Goal: Find specific page/section

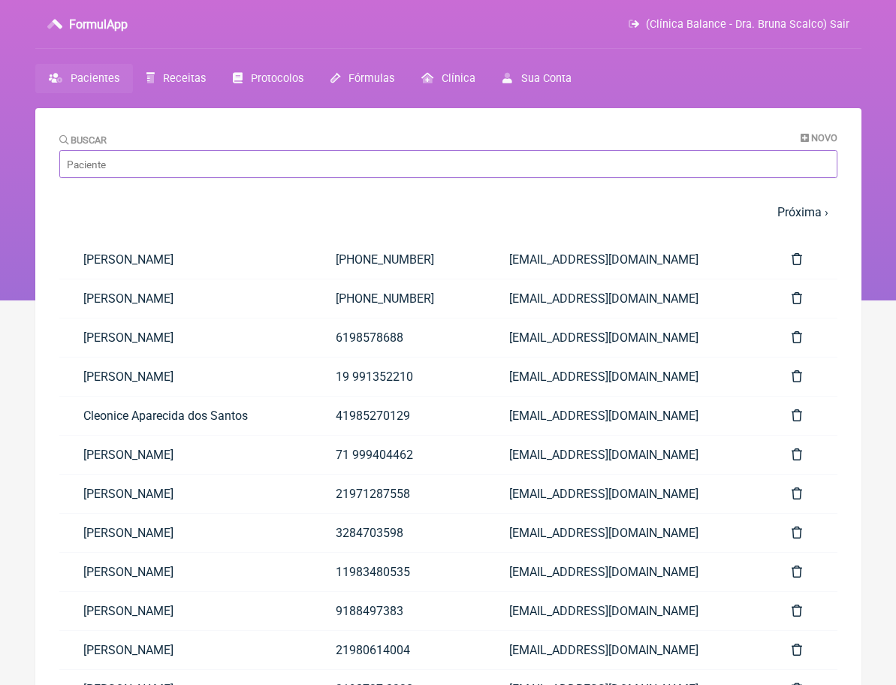
click at [197, 162] on input "Buscar" at bounding box center [448, 164] width 778 height 28
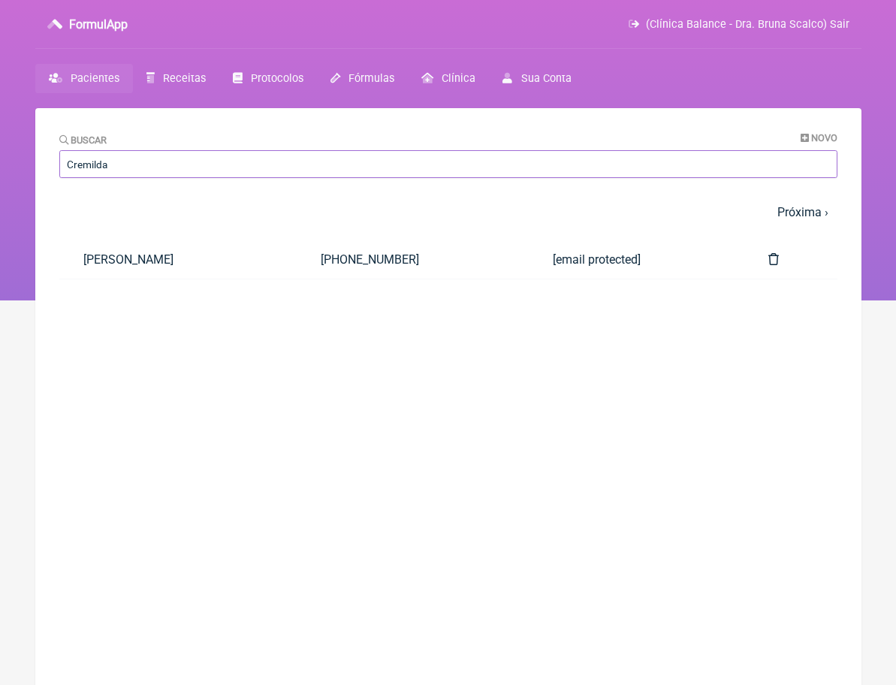
type input "Cremilda"
drag, startPoint x: 197, startPoint y: 162, endPoint x: 156, endPoint y: 258, distance: 104.0
click at [156, 258] on link "[PERSON_NAME]" at bounding box center [178, 259] width 238 height 38
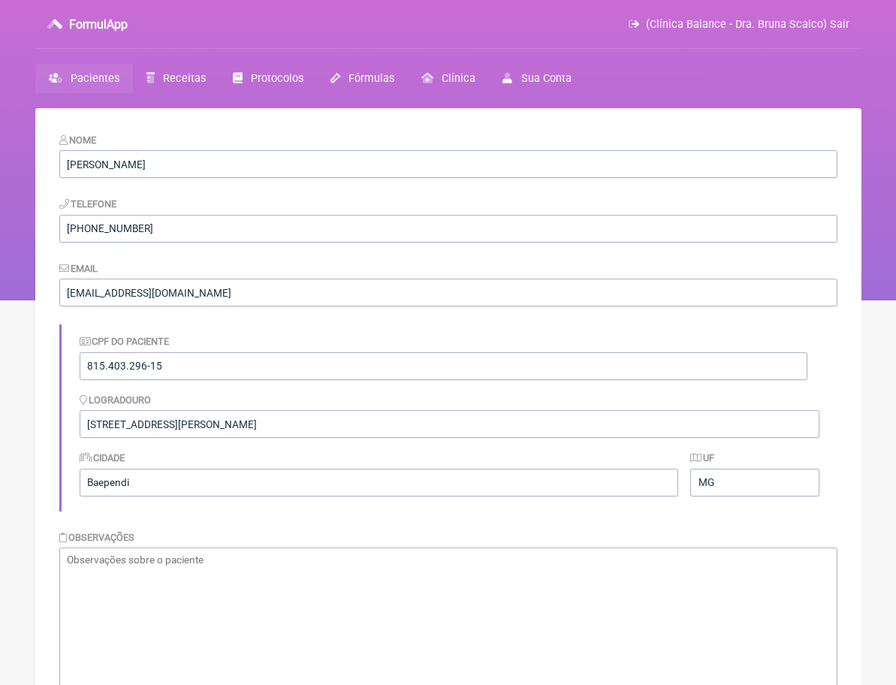
click at [94, 87] on link "Pacientes" at bounding box center [84, 78] width 98 height 29
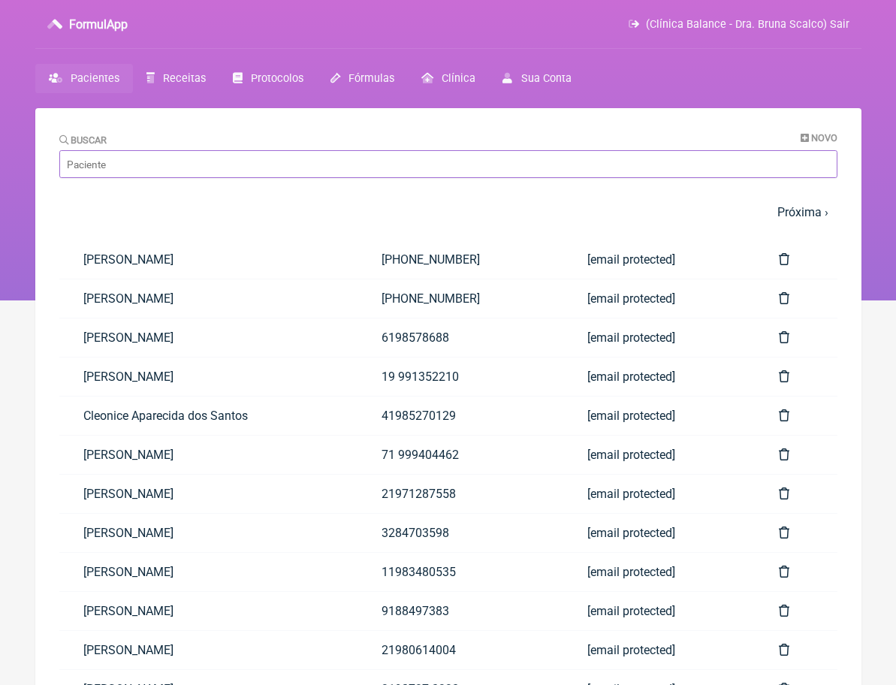
click at [131, 168] on input "Buscar" at bounding box center [448, 164] width 778 height 28
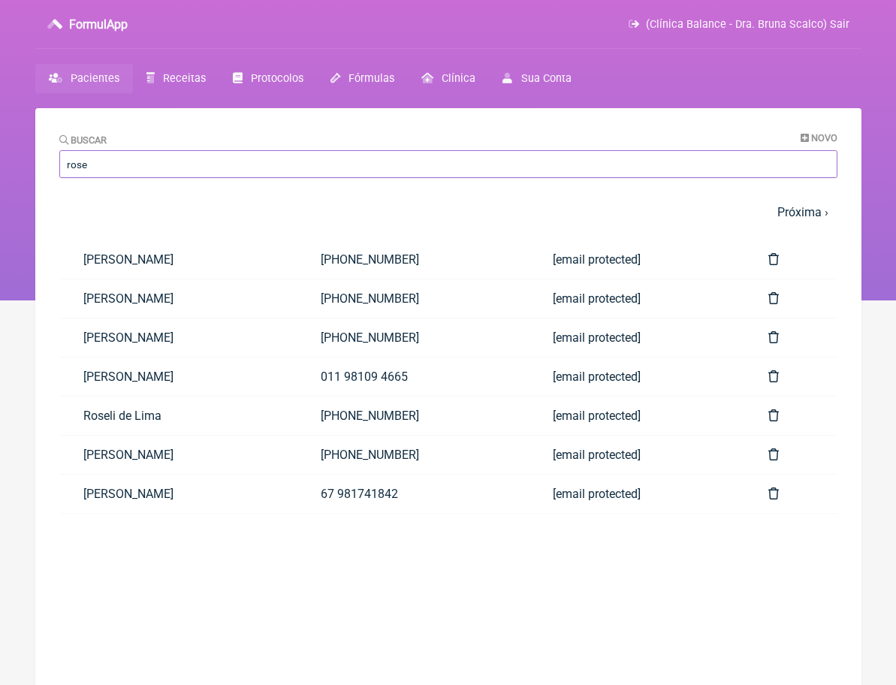
type input "rose"
click at [839, 22] on span "(Clínica Balance - Dra. Bruna Scalco) Sair" at bounding box center [748, 24] width 204 height 13
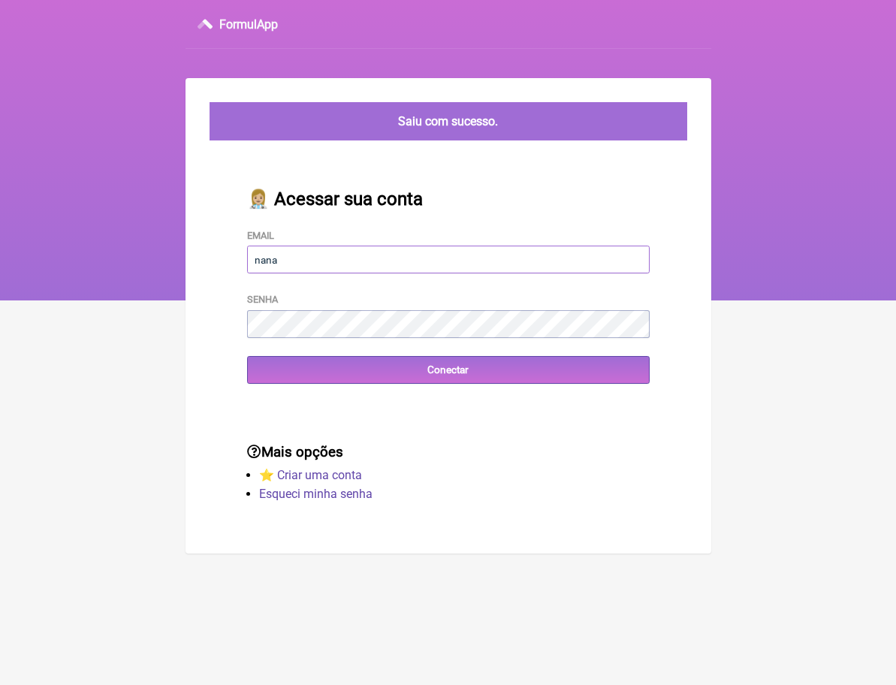
type input "[EMAIL_ADDRESS][DOMAIN_NAME]"
click at [448, 369] on input "Conectar" at bounding box center [448, 370] width 403 height 28
